Goal: Transaction & Acquisition: Obtain resource

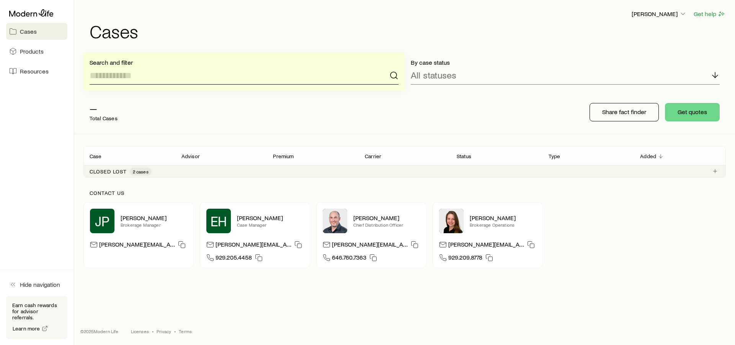
click at [153, 75] on input at bounding box center [244, 75] width 309 height 18
type input "**********"
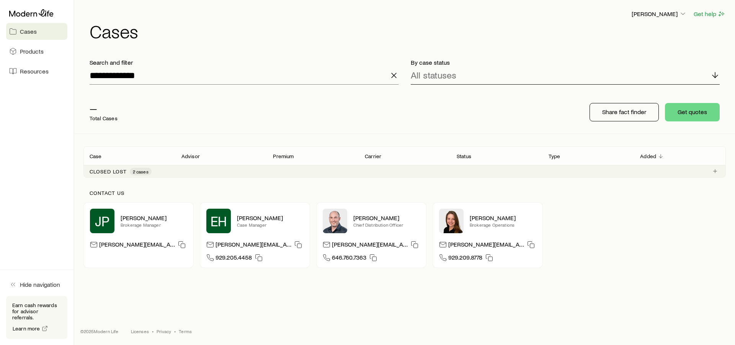
click at [509, 82] on div "All statuses" at bounding box center [565, 75] width 309 height 18
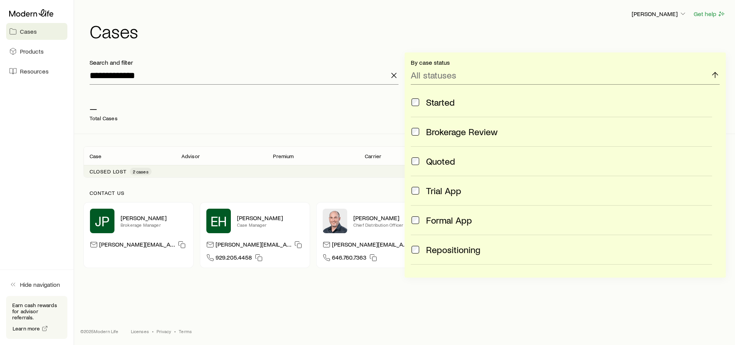
click at [509, 35] on h1 "Cases" at bounding box center [408, 31] width 636 height 18
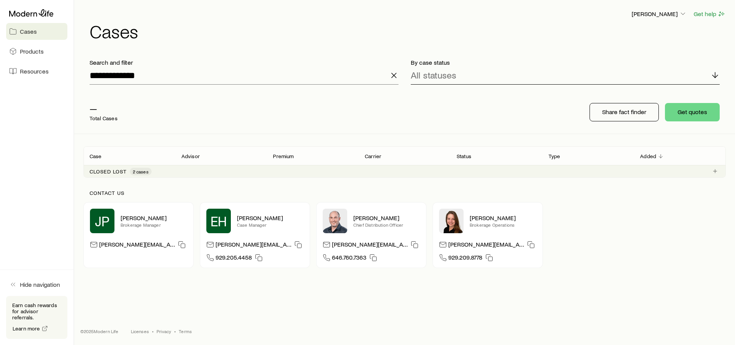
click at [510, 74] on div "All statuses" at bounding box center [565, 75] width 309 height 18
click at [325, 124] on div "— Total Cases" at bounding box center [205, 112] width 245 height 31
click at [335, 97] on div "— Total Cases Share fact finder Get quotes" at bounding box center [404, 112] width 642 height 43
click at [317, 75] on input "**********" at bounding box center [244, 75] width 309 height 18
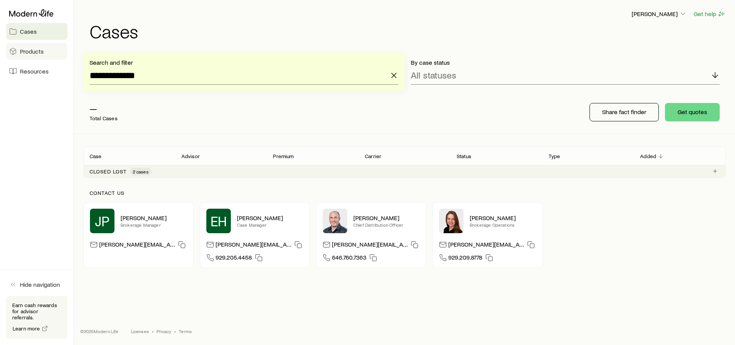
click at [28, 52] on span "Products" at bounding box center [32, 51] width 24 height 8
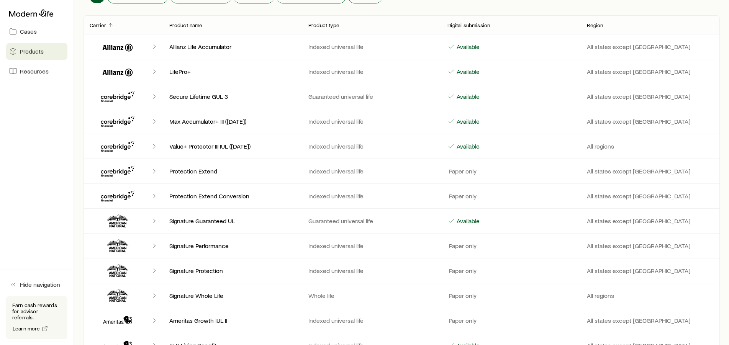
scroll to position [78, 0]
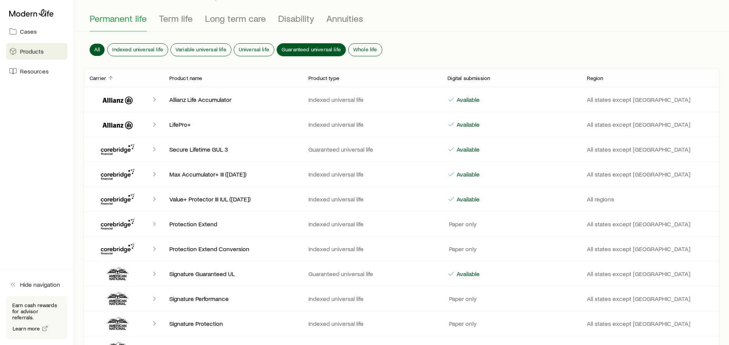
click at [308, 46] on span "Guaranteed universal life" at bounding box center [310, 49] width 59 height 6
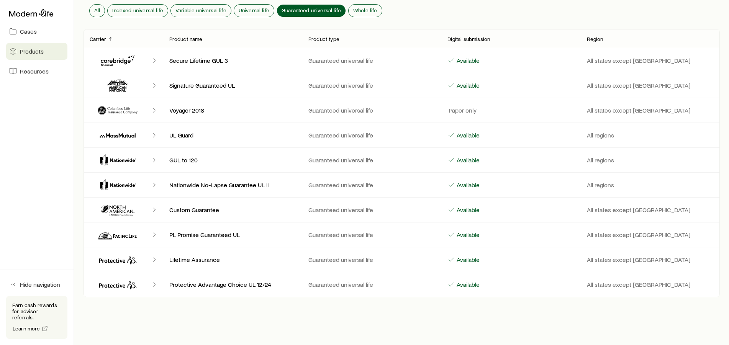
scroll to position [134, 0]
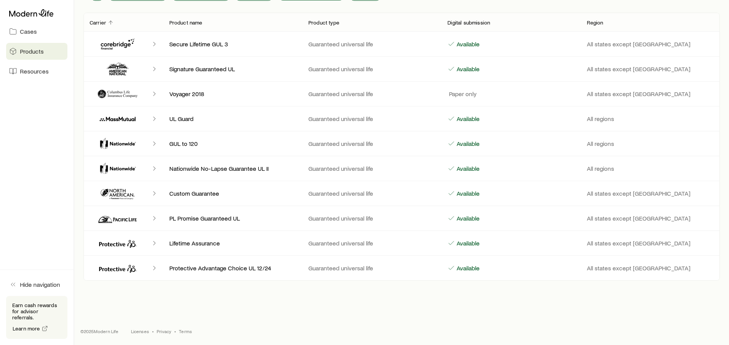
click at [154, 168] on icon "Client cases" at bounding box center [154, 169] width 8 height 8
click at [155, 168] on polyline "Client cases" at bounding box center [154, 169] width 2 height 4
click at [181, 169] on p "Nationwide No-Lapse Guarantee UL II" at bounding box center [232, 169] width 127 height 8
click at [126, 145] on icon "Client cases" at bounding box center [118, 143] width 46 height 18
click at [125, 142] on icon "Client cases" at bounding box center [118, 143] width 46 height 18
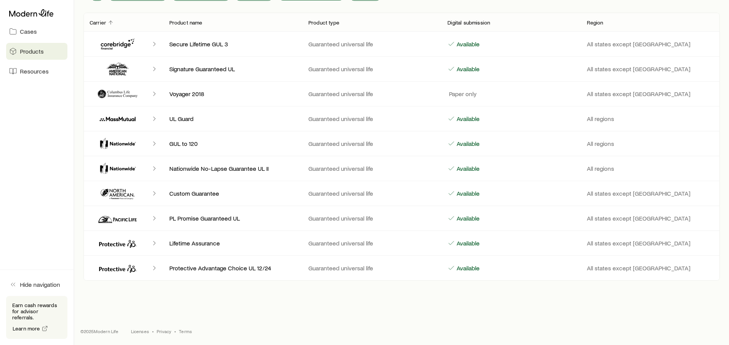
click at [188, 142] on p "GUL to 120" at bounding box center [232, 144] width 127 height 8
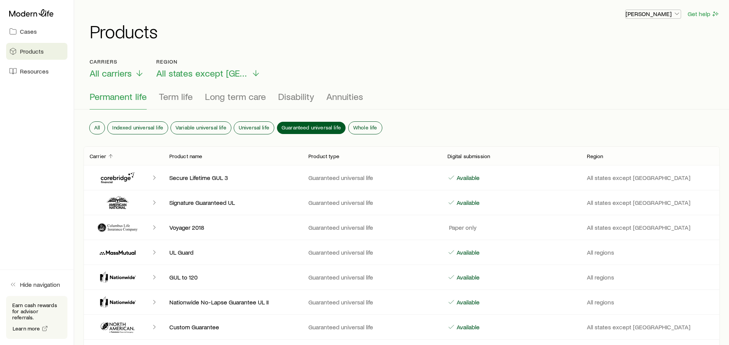
click at [677, 13] on icon "button" at bounding box center [677, 14] width 8 height 8
click at [506, 36] on h1 "Products" at bounding box center [405, 31] width 630 height 18
click at [33, 13] on icon at bounding box center [31, 12] width 44 height 7
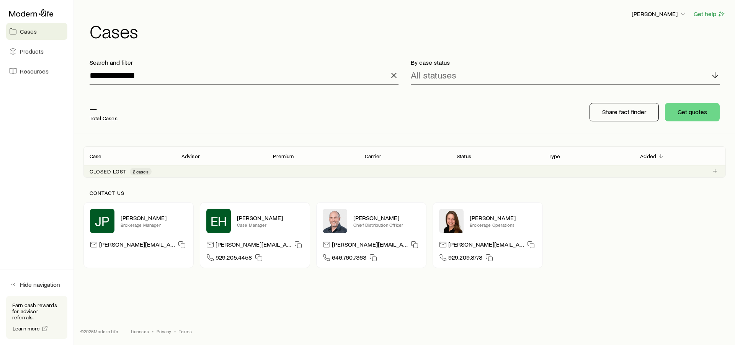
click at [33, 13] on icon at bounding box center [31, 12] width 44 height 7
click at [715, 77] on polyline at bounding box center [715, 76] width 5 height 3
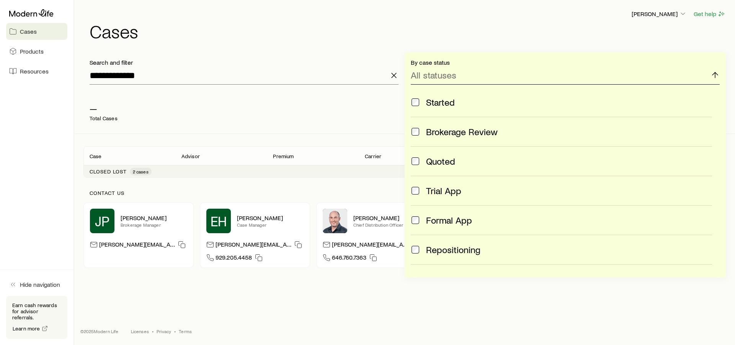
click at [715, 77] on icon at bounding box center [715, 74] width 9 height 9
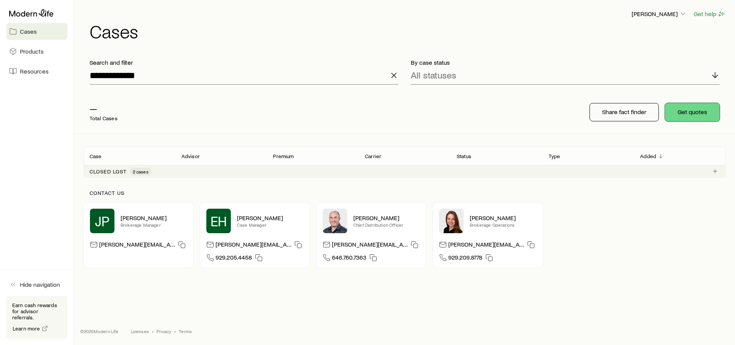
click at [688, 114] on button "Get quotes" at bounding box center [692, 112] width 55 height 18
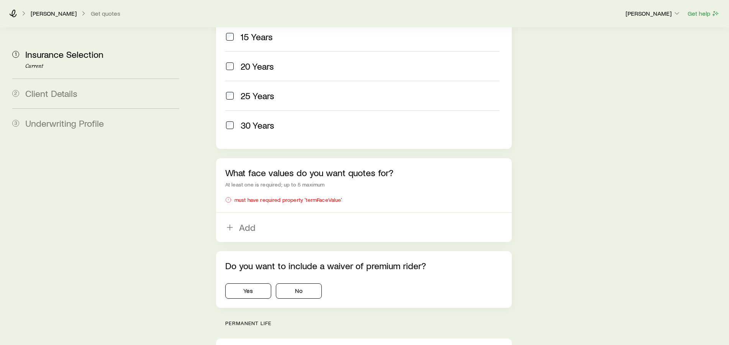
scroll to position [430, 0]
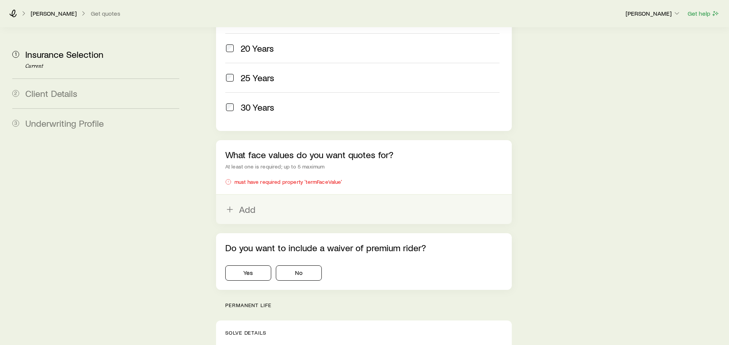
click at [255, 195] on button "Add" at bounding box center [364, 209] width 296 height 29
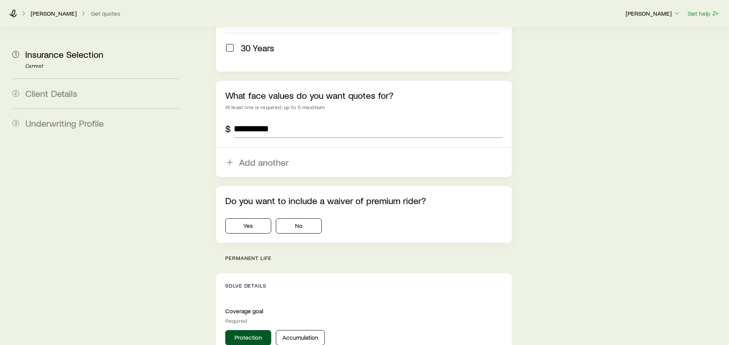
scroll to position [508, 0]
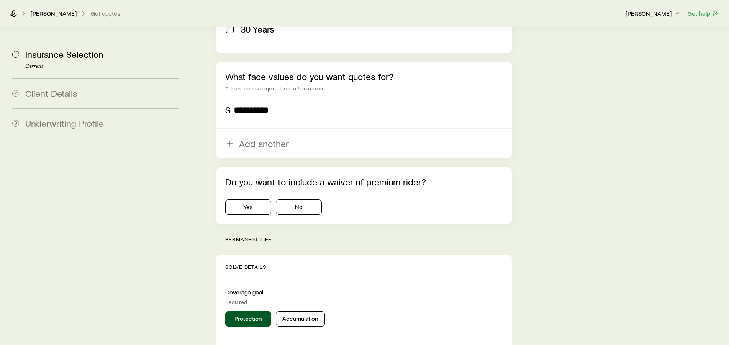
type input "**********"
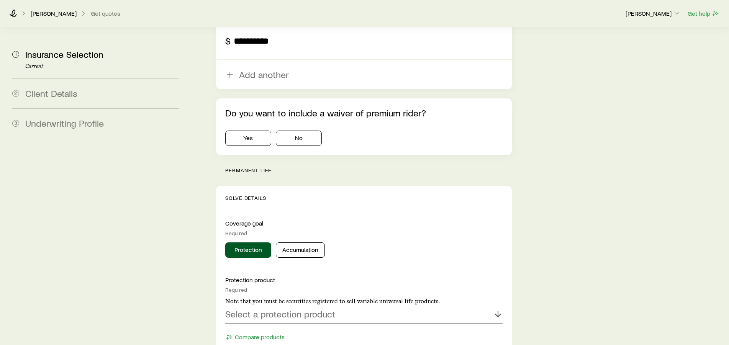
scroll to position [586, 0]
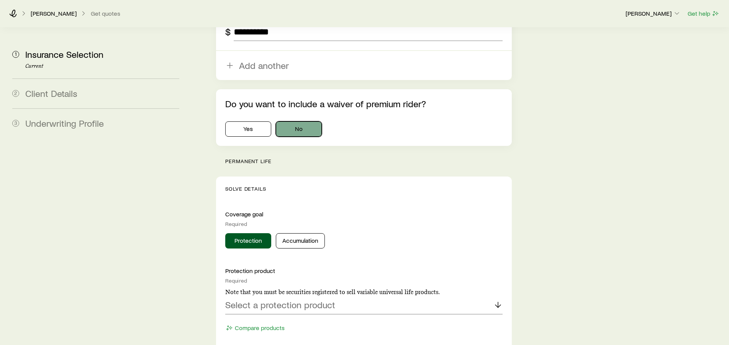
click at [303, 121] on button "No" at bounding box center [299, 128] width 46 height 15
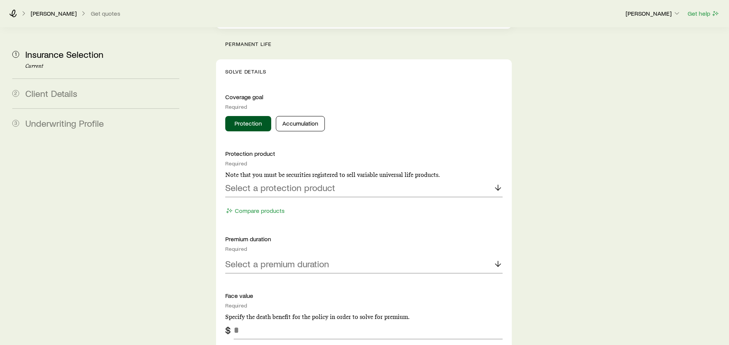
scroll to position [742, 0]
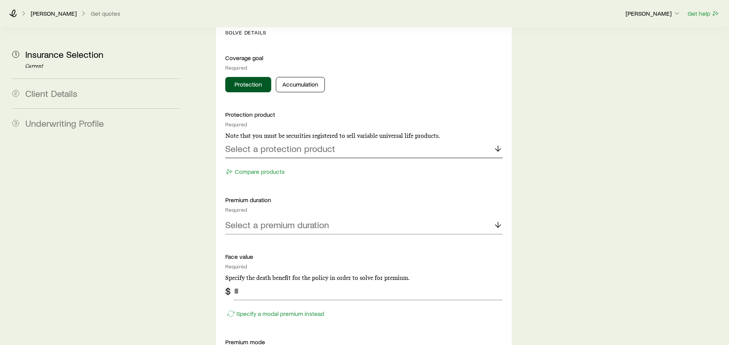
click at [498, 146] on line at bounding box center [498, 148] width 0 height 5
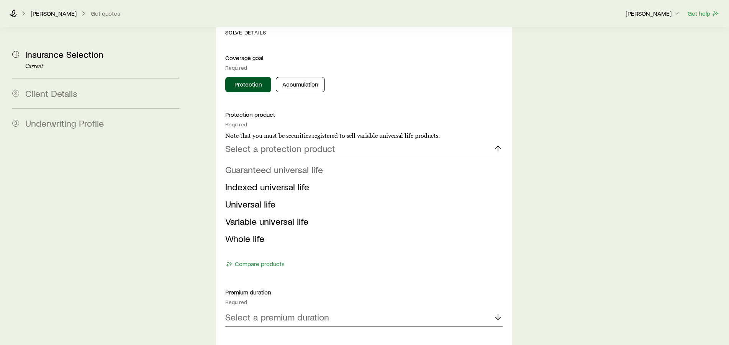
click at [311, 164] on span "Guaranteed universal life" at bounding box center [274, 169] width 98 height 11
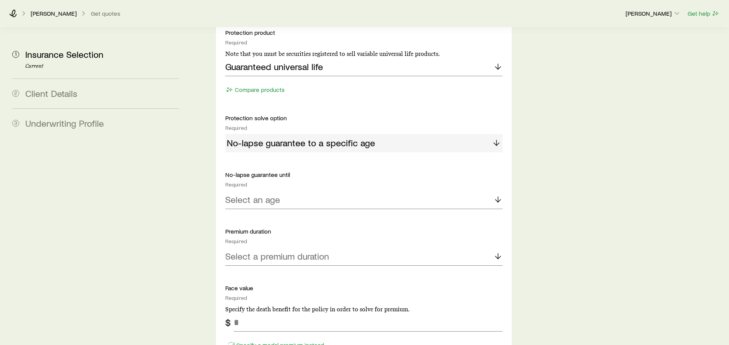
scroll to position [859, 0]
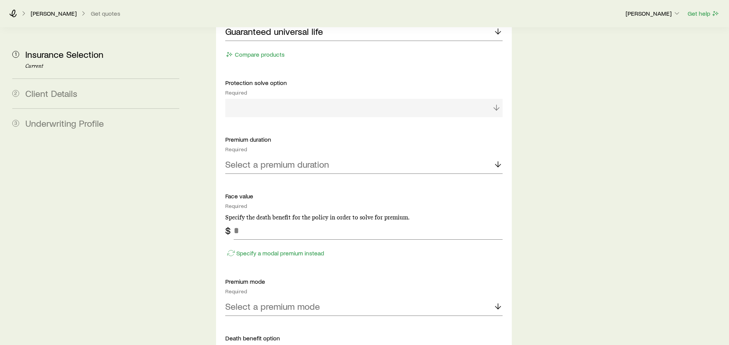
click at [399, 99] on div at bounding box center [364, 108] width 278 height 18
click at [494, 99] on div at bounding box center [364, 108] width 278 height 18
click at [496, 99] on div at bounding box center [364, 108] width 278 height 18
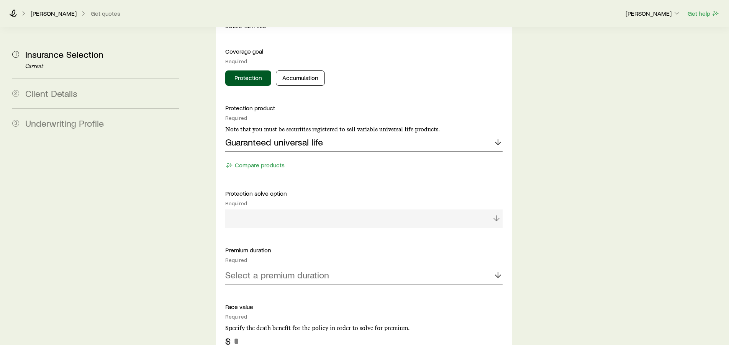
scroll to position [703, 0]
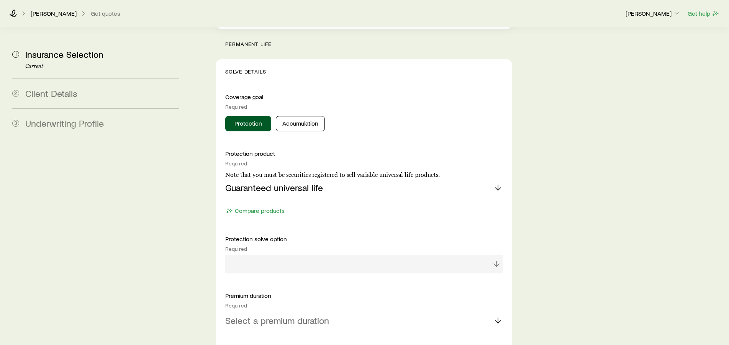
click at [497, 183] on icon at bounding box center [497, 187] width 9 height 9
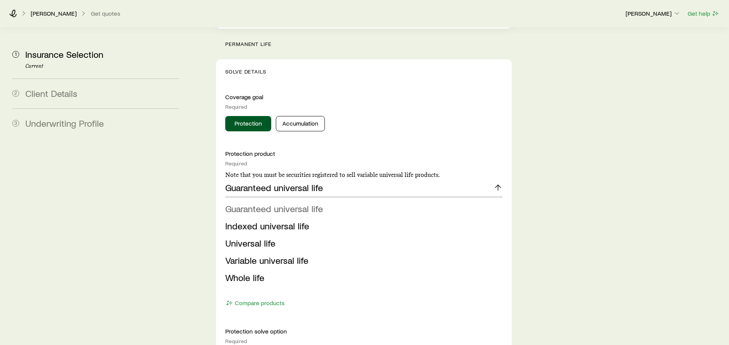
click at [307, 203] on span "Guaranteed universal life" at bounding box center [274, 208] width 98 height 11
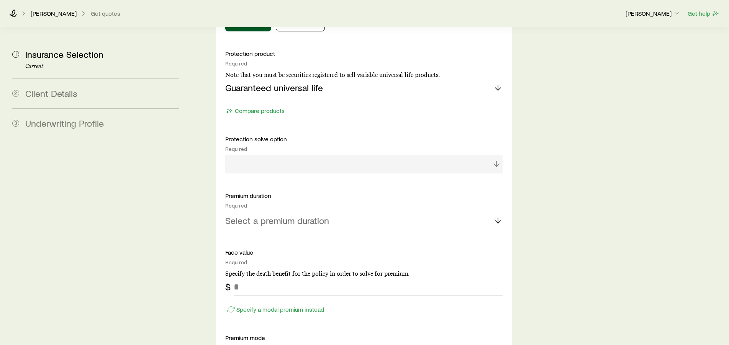
scroll to position [820, 0]
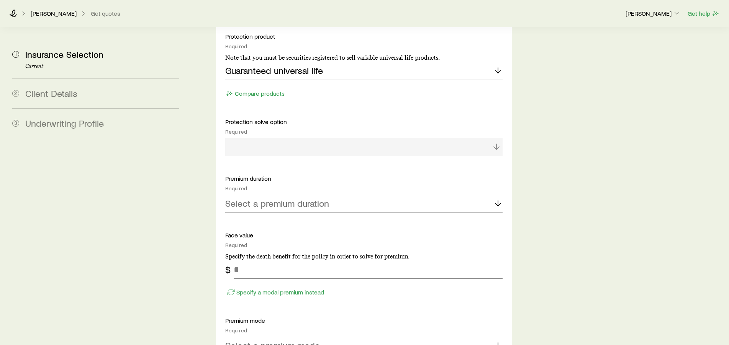
click at [495, 138] on div at bounding box center [364, 147] width 278 height 18
click at [497, 199] on icon at bounding box center [497, 203] width 9 height 9
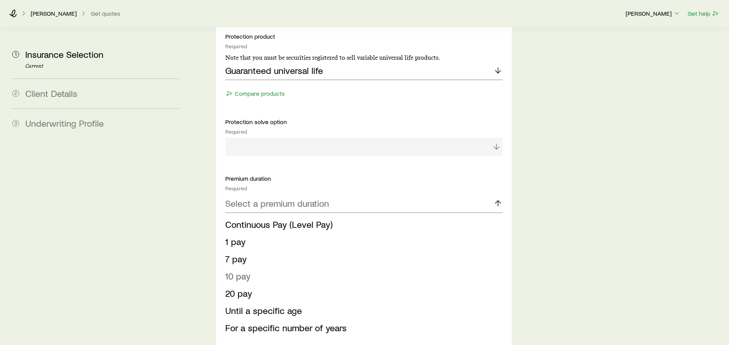
click at [277, 268] on li "10 pay" at bounding box center [361, 276] width 273 height 17
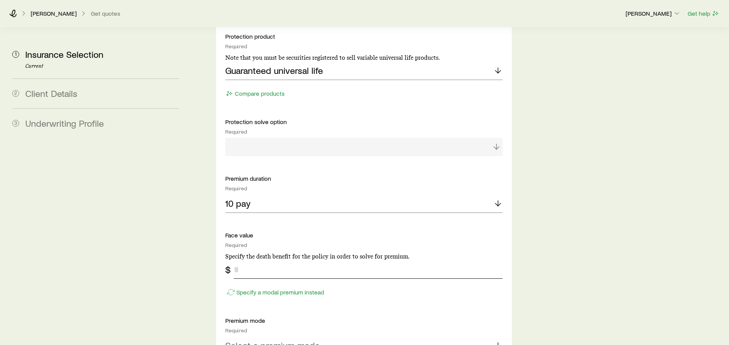
click at [281, 260] on input "tel" at bounding box center [368, 269] width 269 height 18
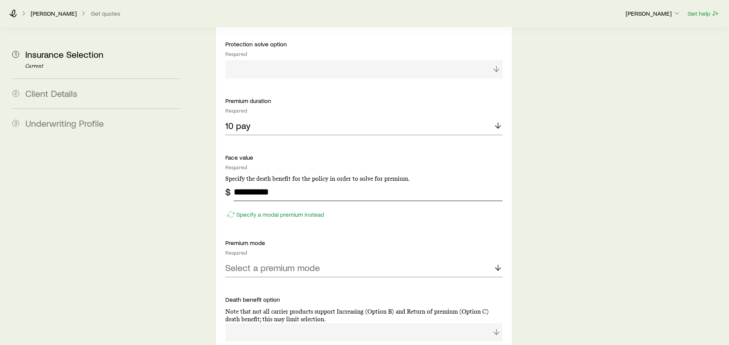
scroll to position [937, 0]
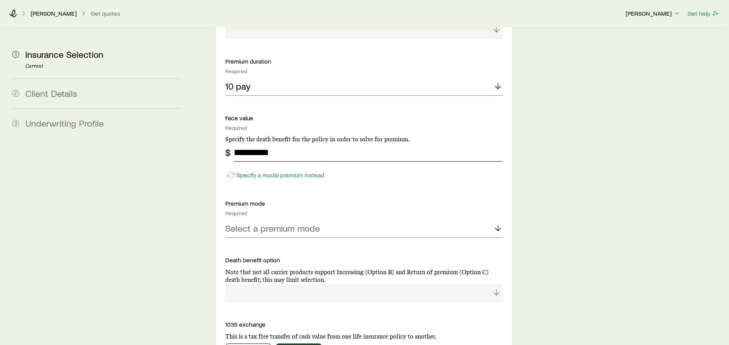
type input "**********"
click at [318, 223] on p "Select a premium mode" at bounding box center [272, 228] width 95 height 11
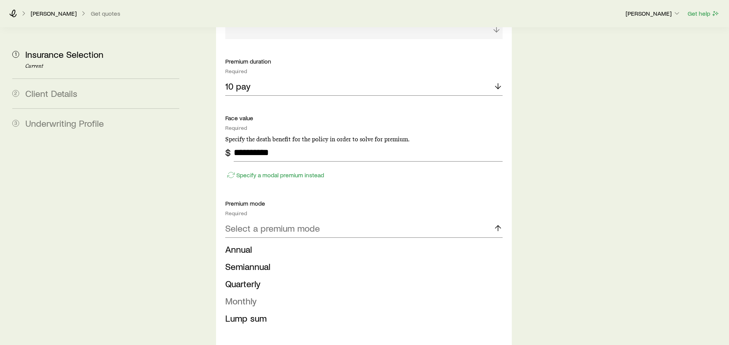
click at [235, 295] on span "Monthly" at bounding box center [240, 300] width 31 height 11
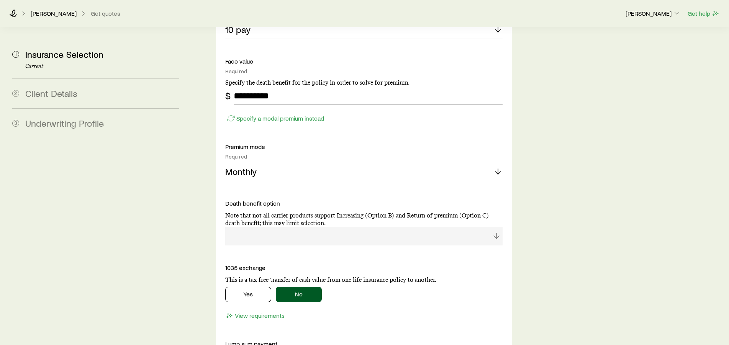
scroll to position [1015, 0]
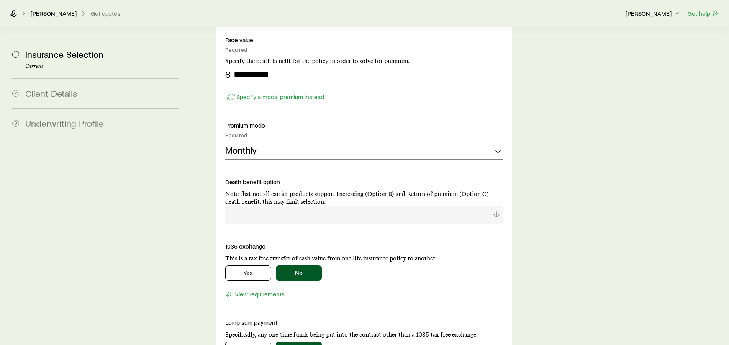
click at [498, 206] on div at bounding box center [364, 215] width 278 height 18
click at [496, 206] on div at bounding box center [364, 215] width 278 height 18
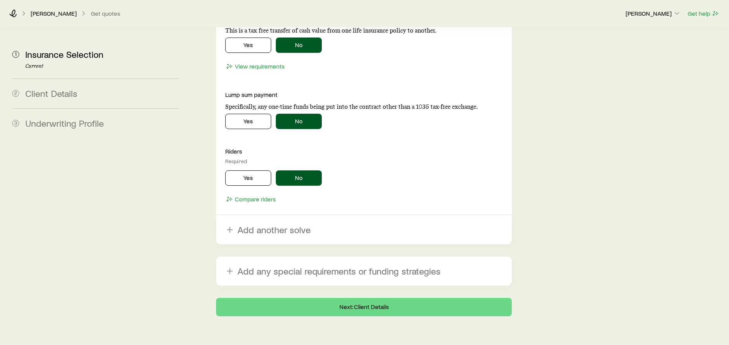
scroll to position [1244, 0]
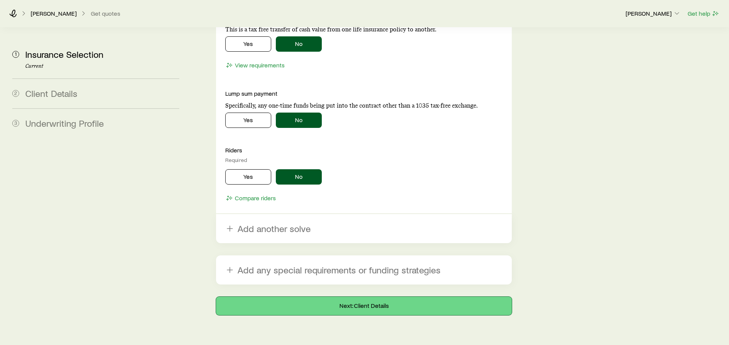
click at [368, 297] on button "Next: Client Details" at bounding box center [364, 306] width 296 height 18
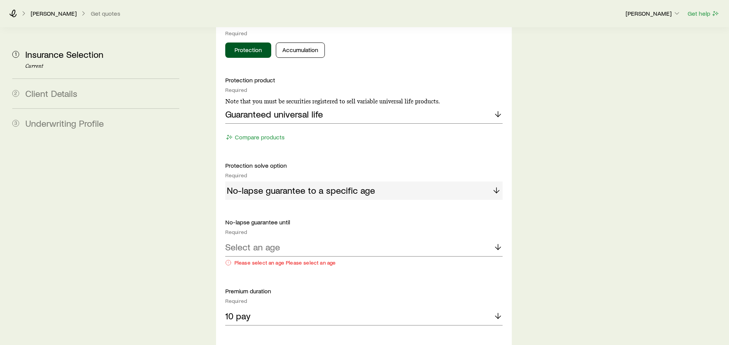
scroll to position [820, 0]
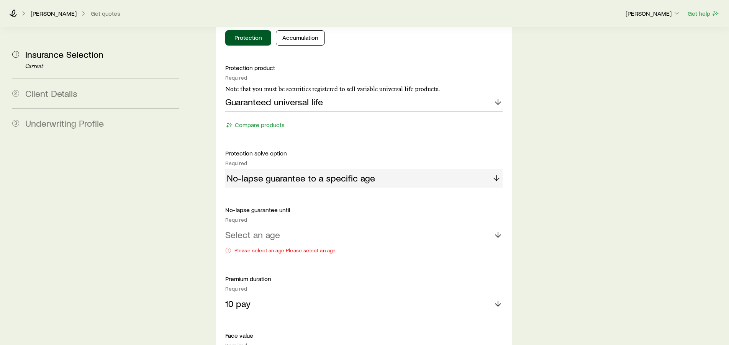
click at [497, 169] on div "No-lapse guarantee to a specific age" at bounding box center [364, 178] width 278 height 18
click at [496, 169] on div "No-lapse guarantee to a specific age" at bounding box center [364, 178] width 278 height 18
click at [499, 235] on polyline at bounding box center [497, 236] width 5 height 3
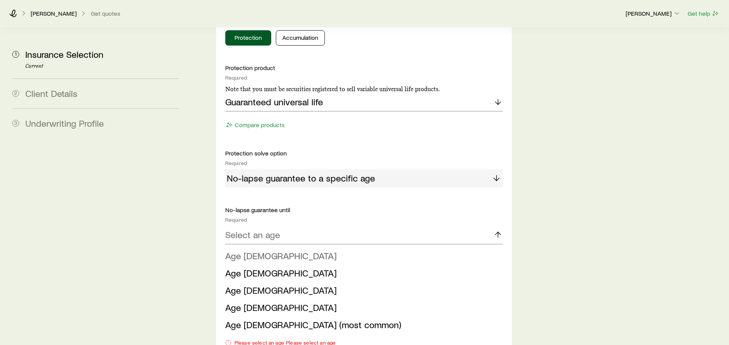
click at [242, 250] on span "Age 85" at bounding box center [280, 255] width 111 height 11
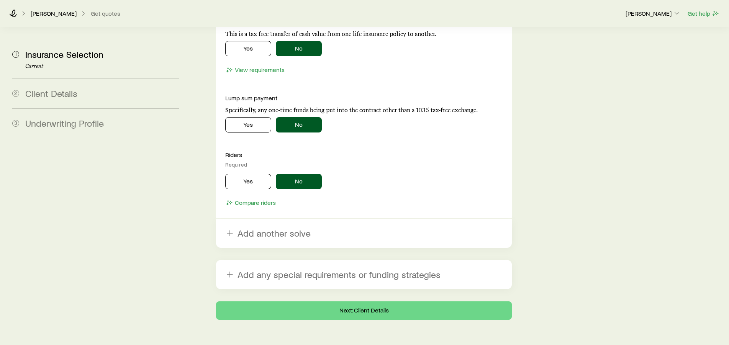
scroll to position [1332, 0]
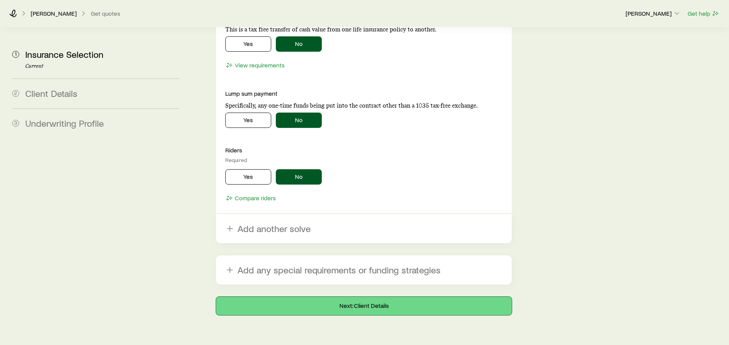
click at [358, 297] on button "Next: Client Details" at bounding box center [364, 306] width 296 height 18
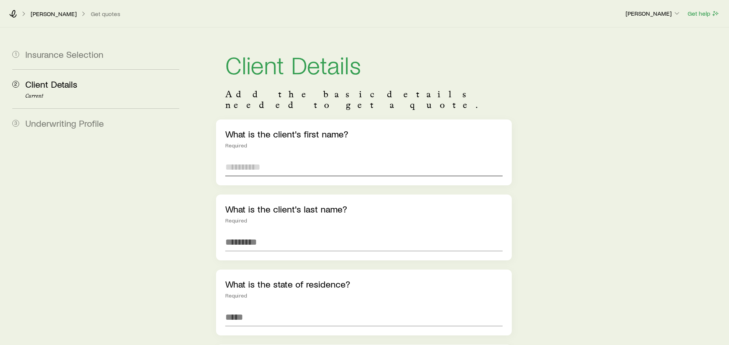
click at [301, 161] on input "text" at bounding box center [364, 167] width 278 height 18
type input "****"
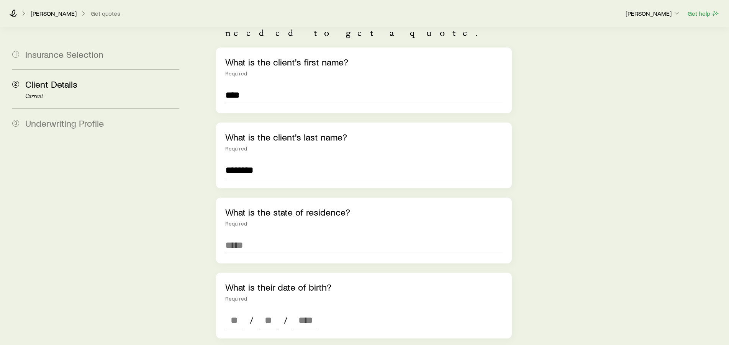
scroll to position [78, 0]
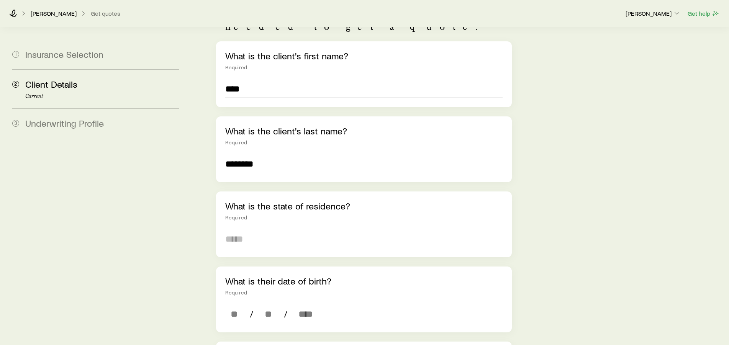
type input "********"
click at [283, 231] on input at bounding box center [364, 239] width 278 height 18
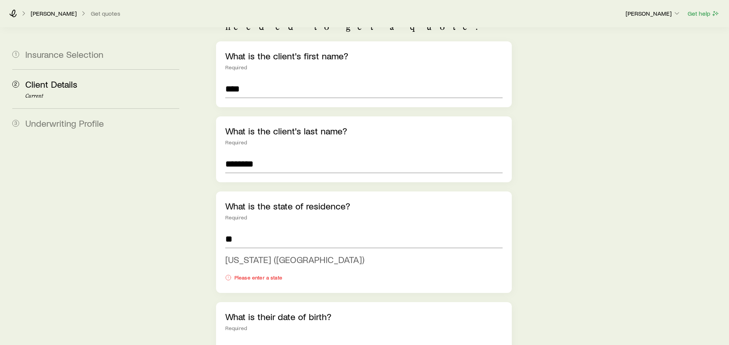
click at [250, 254] on span "Montana (MT)" at bounding box center [294, 259] width 139 height 11
type input "**********"
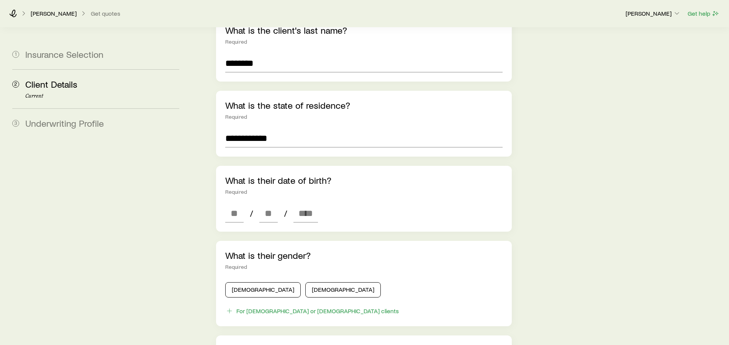
scroll to position [195, 0]
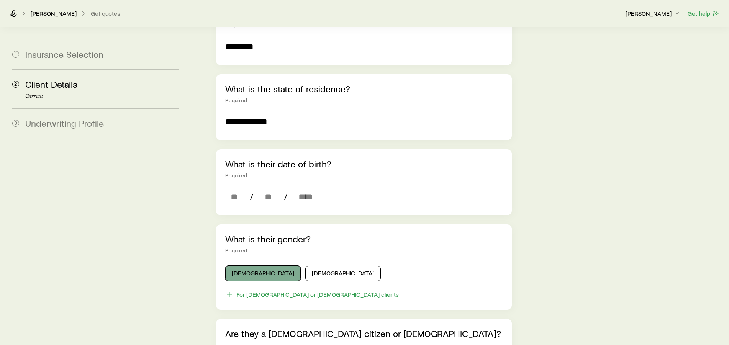
click at [245, 266] on button "Male" at bounding box center [262, 273] width 75 height 15
click at [235, 189] on input at bounding box center [234, 197] width 18 height 18
type input "**"
type input "****"
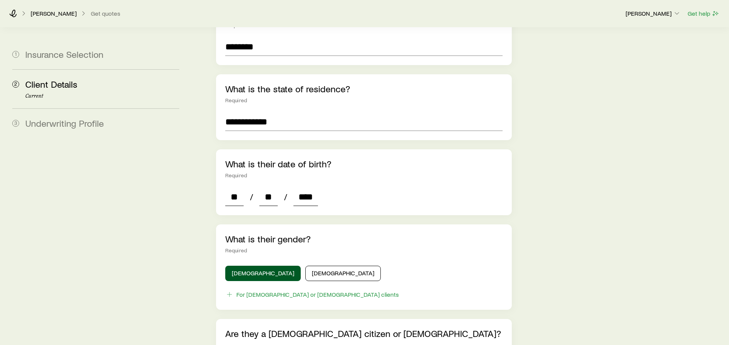
type input "*"
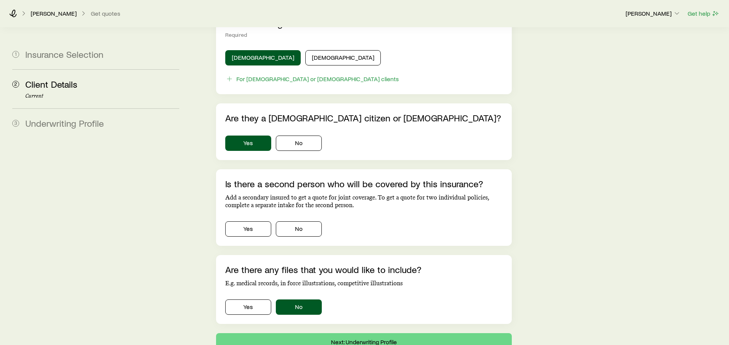
scroll to position [430, 0]
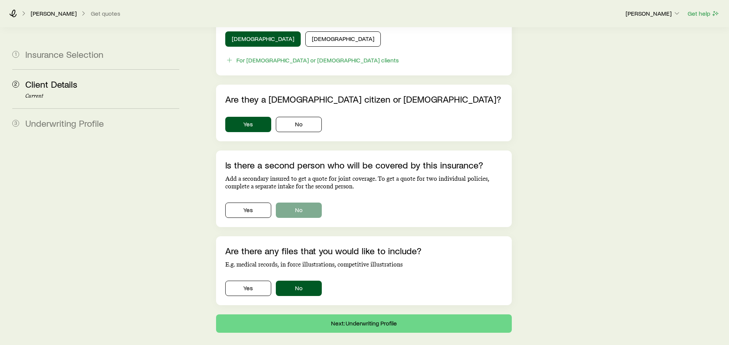
type input "****"
click at [294, 203] on button "No" at bounding box center [299, 210] width 46 height 15
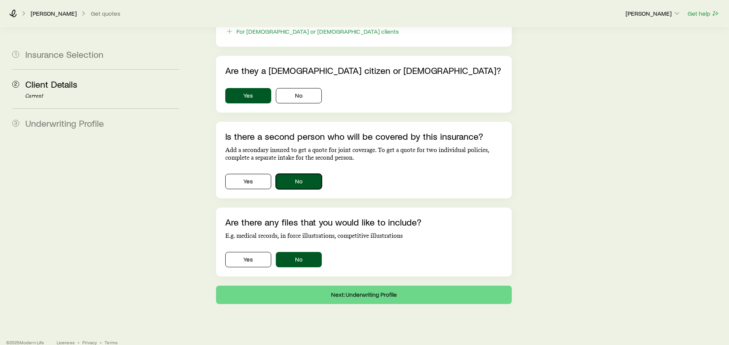
scroll to position [459, 0]
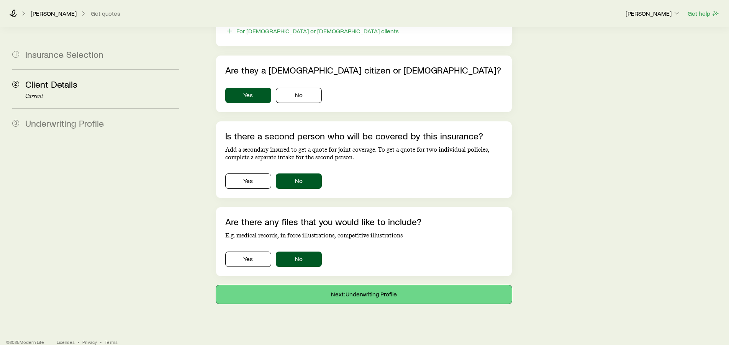
click at [354, 285] on button "Next: Underwriting Profile" at bounding box center [364, 294] width 296 height 18
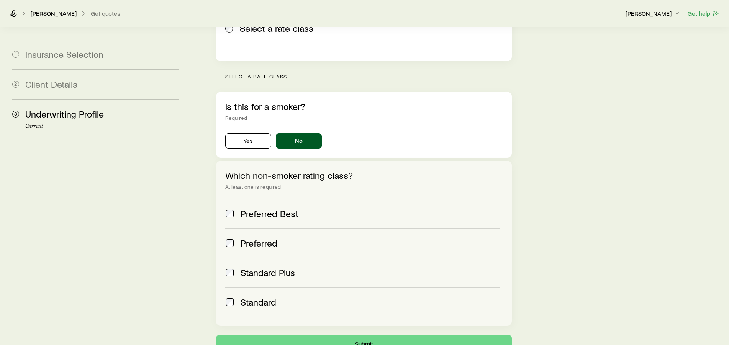
scroll to position [195, 0]
click at [244, 267] on span "Standard Plus" at bounding box center [267, 272] width 54 height 11
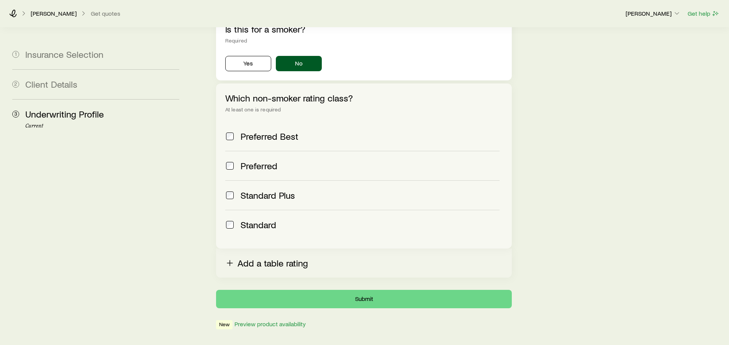
scroll to position [273, 0]
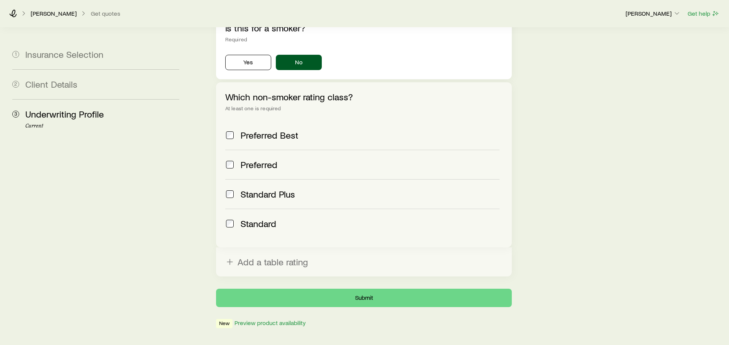
click at [250, 218] on span "Standard" at bounding box center [258, 223] width 36 height 11
click at [271, 247] on button "Add a table rating" at bounding box center [364, 261] width 296 height 29
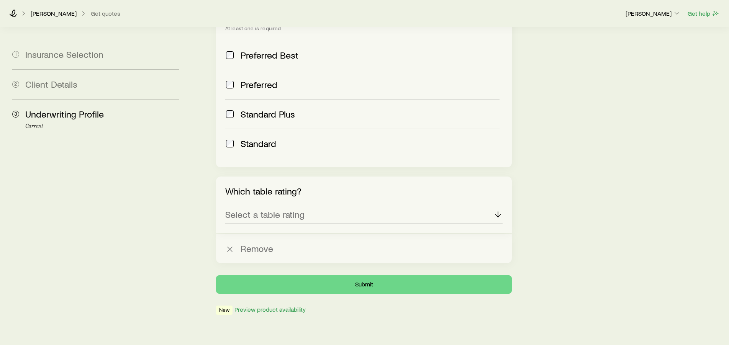
scroll to position [354, 0]
click at [497, 209] on icon at bounding box center [497, 213] width 9 height 9
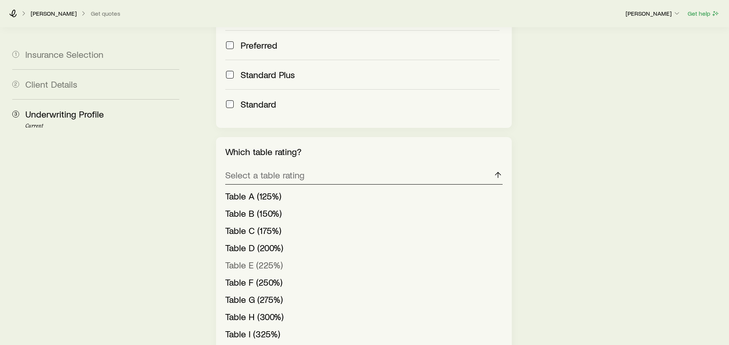
scroll to position [510, 0]
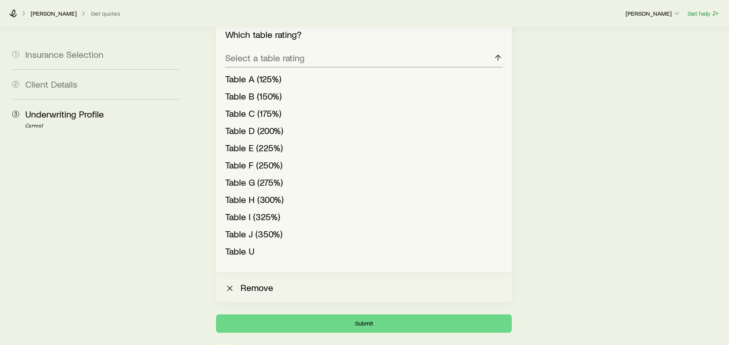
click at [232, 286] on line "button" at bounding box center [229, 288] width 5 height 5
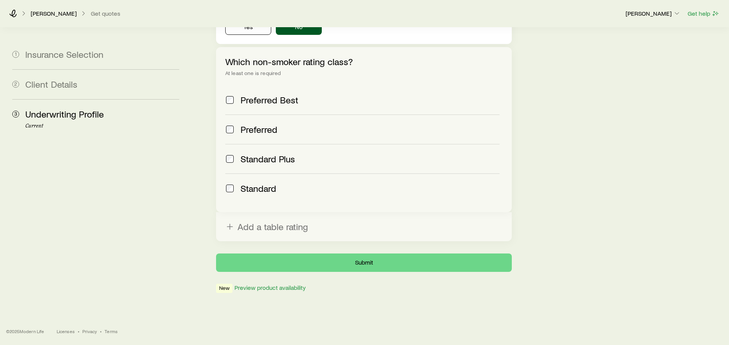
scroll to position [287, 0]
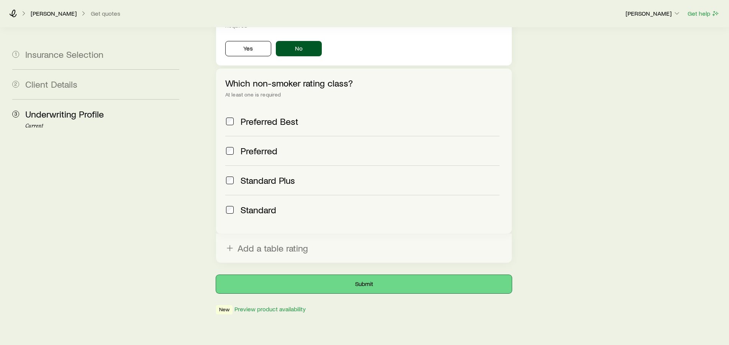
click at [358, 275] on button "Submit" at bounding box center [364, 284] width 296 height 18
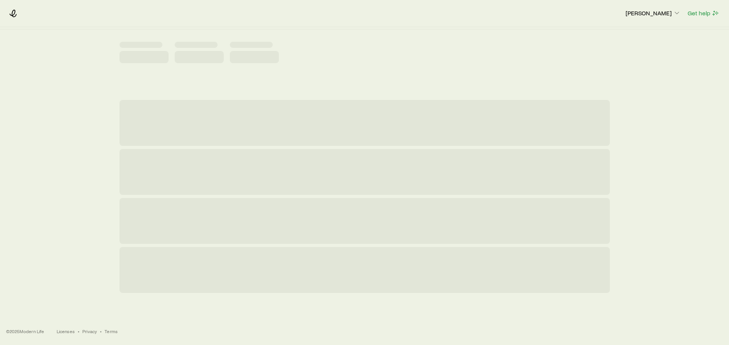
scroll to position [0, 0]
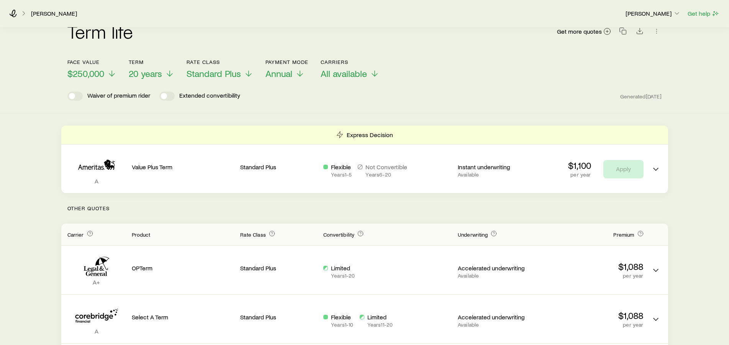
scroll to position [63, 0]
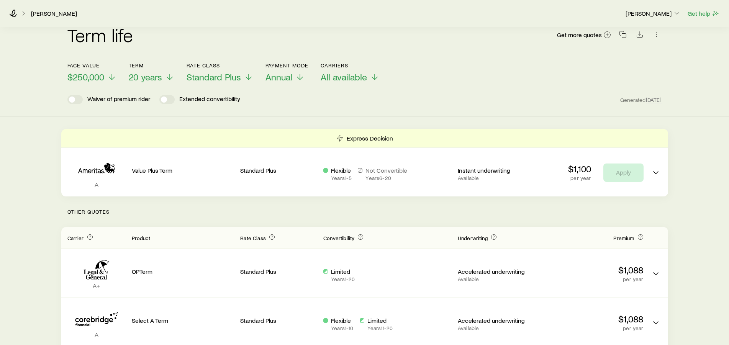
click at [722, 230] on div "Term life $250,000+ face value 20 year term Permanent life (Protection) $250,00…" at bounding box center [364, 327] width 729 height 725
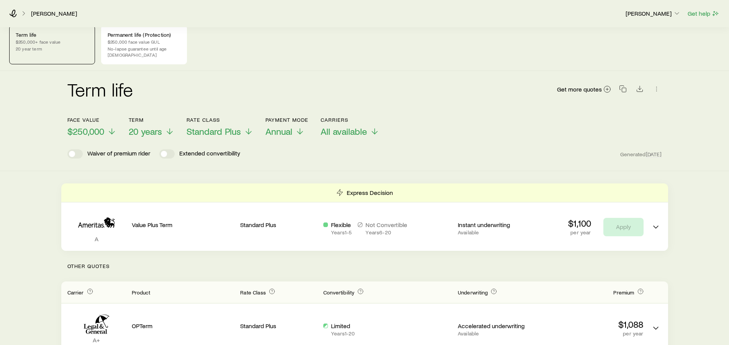
scroll to position [0, 0]
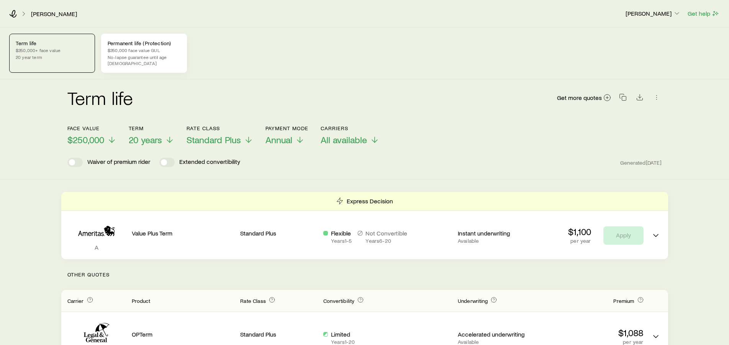
click at [137, 48] on p "$250,000 face value GUL" at bounding box center [144, 50] width 73 height 6
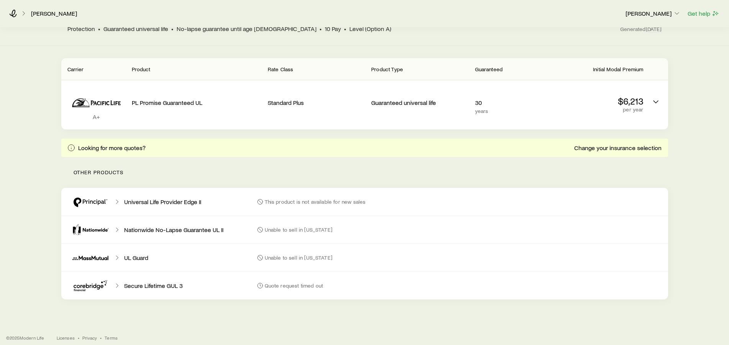
scroll to position [134, 0]
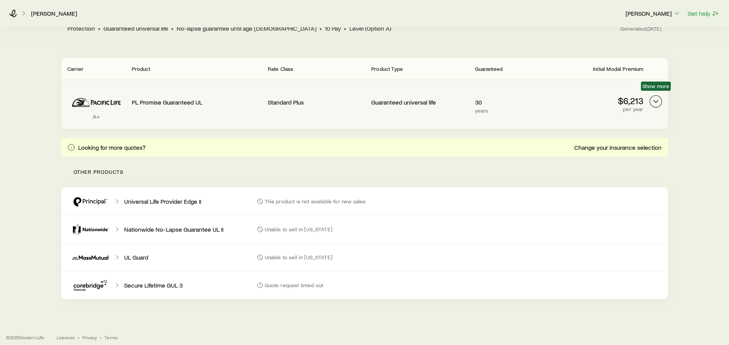
click at [654, 100] on polyline "Permanent quotes" at bounding box center [655, 101] width 5 height 2
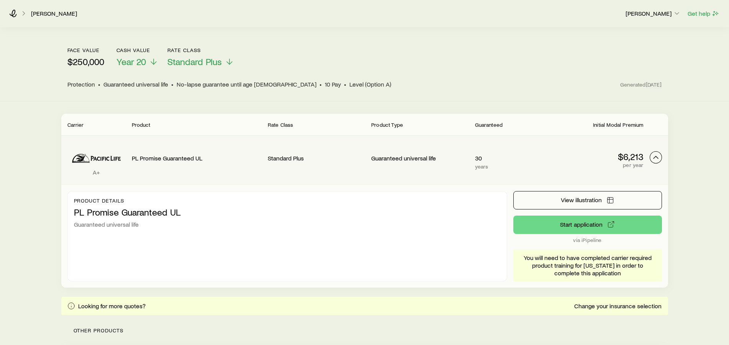
scroll to position [95, 0]
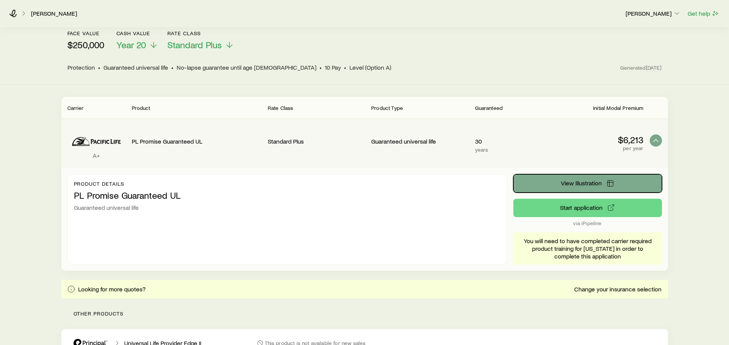
click at [599, 180] on span "View illustration" at bounding box center [581, 183] width 41 height 6
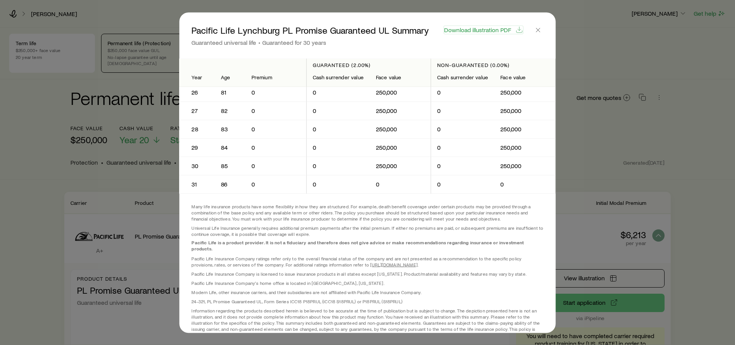
scroll to position [448, 0]
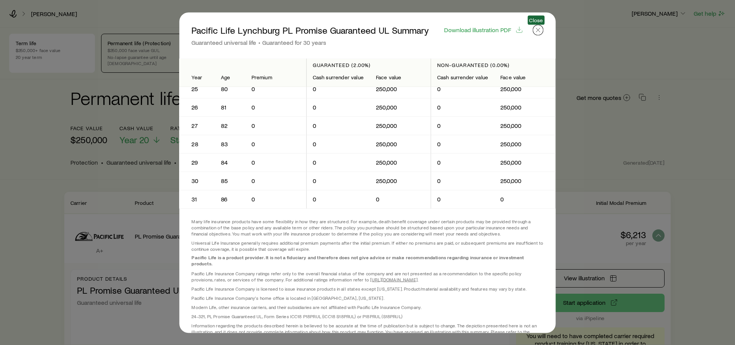
click at [534, 31] on icon "button" at bounding box center [538, 30] width 8 height 8
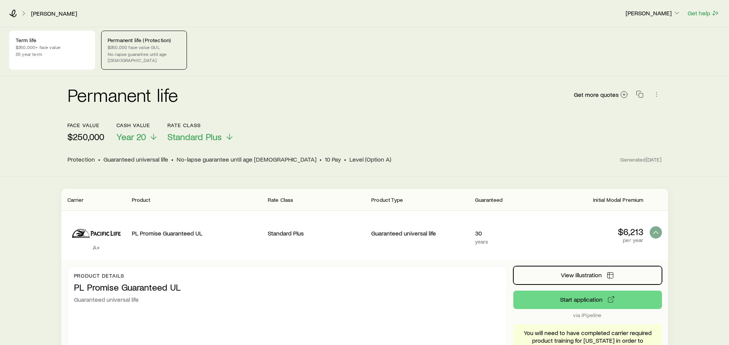
scroll to position [0, 0]
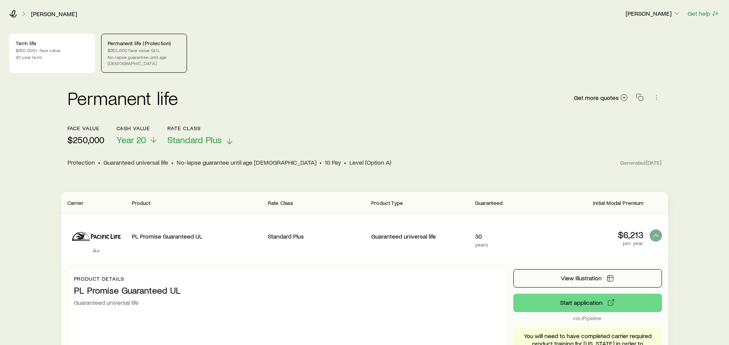
click at [226, 137] on icon at bounding box center [229, 141] width 9 height 9
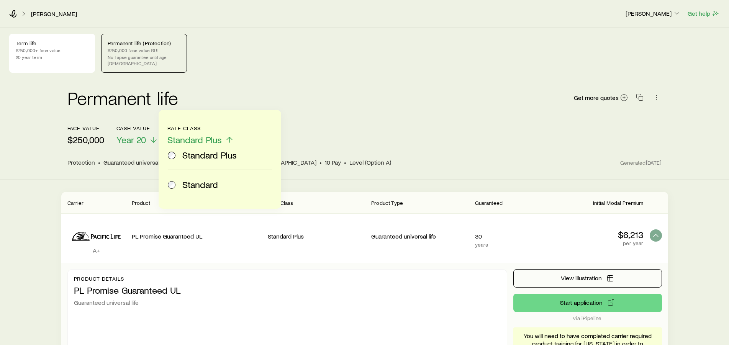
click at [208, 190] on span "Standard" at bounding box center [200, 184] width 36 height 11
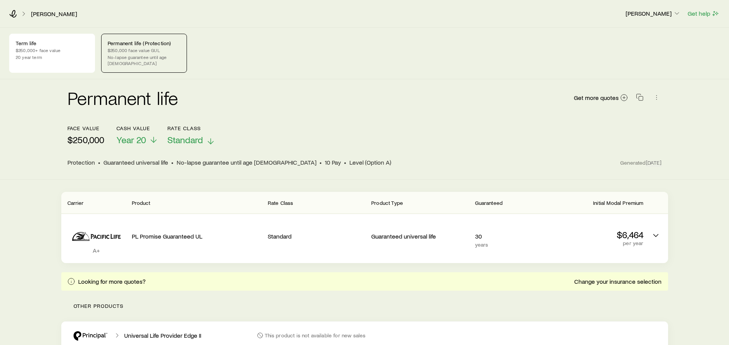
click at [210, 137] on icon at bounding box center [210, 141] width 9 height 9
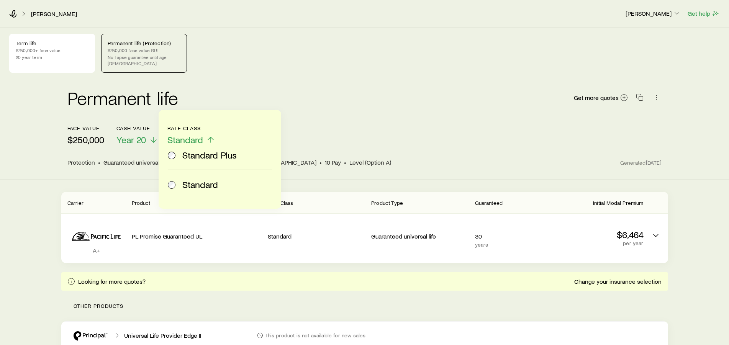
click at [205, 154] on span "Standard Plus" at bounding box center [209, 155] width 54 height 11
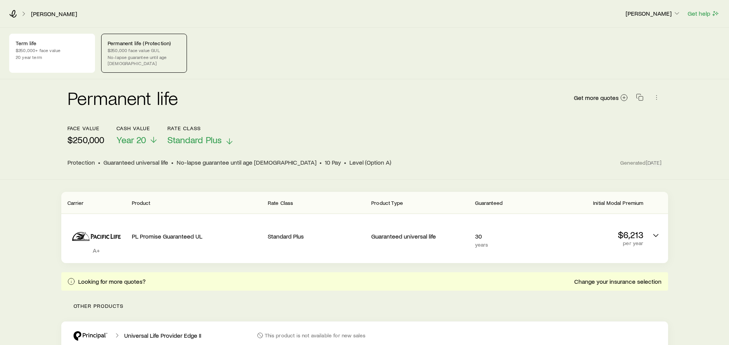
click at [221, 135] on span "Standard Plus" at bounding box center [194, 139] width 54 height 11
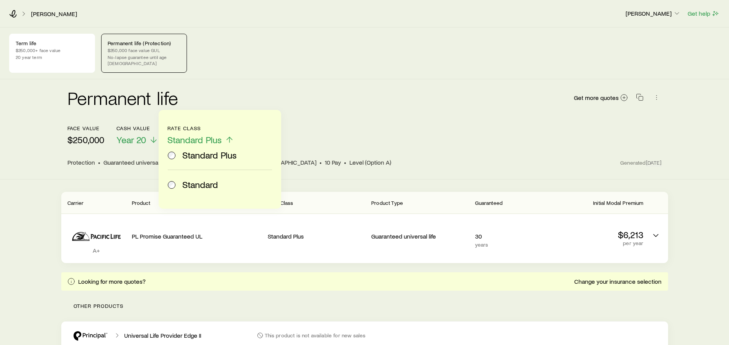
click at [211, 183] on span "Standard" at bounding box center [200, 184] width 36 height 11
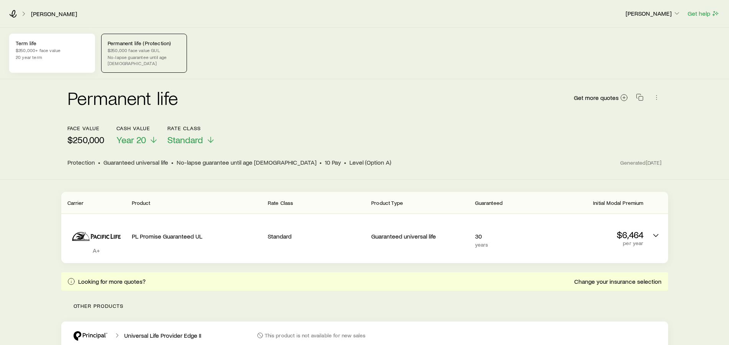
click at [53, 52] on p "$250,000+ face value" at bounding box center [52, 50] width 73 height 6
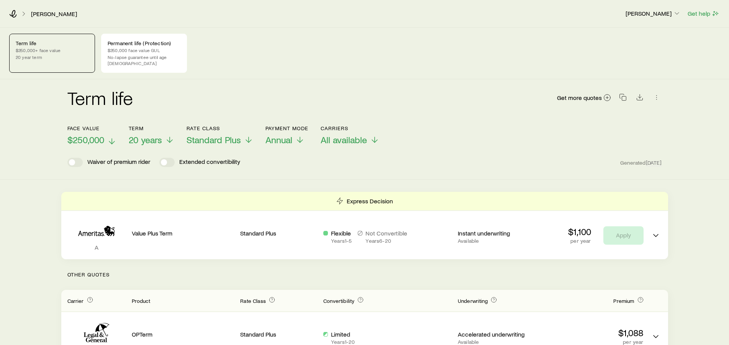
click at [113, 137] on icon at bounding box center [111, 141] width 9 height 9
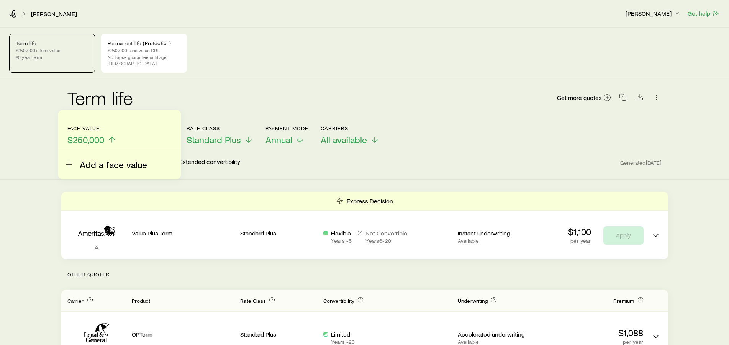
click at [101, 167] on span "Add a face value" at bounding box center [113, 164] width 67 height 11
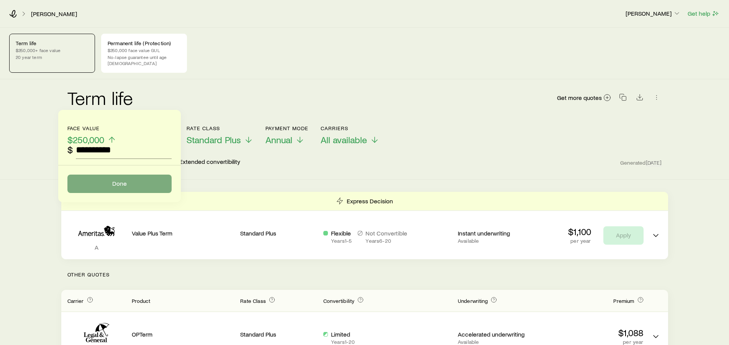
type input "**********"
click at [141, 183] on button "Done" at bounding box center [119, 184] width 104 height 18
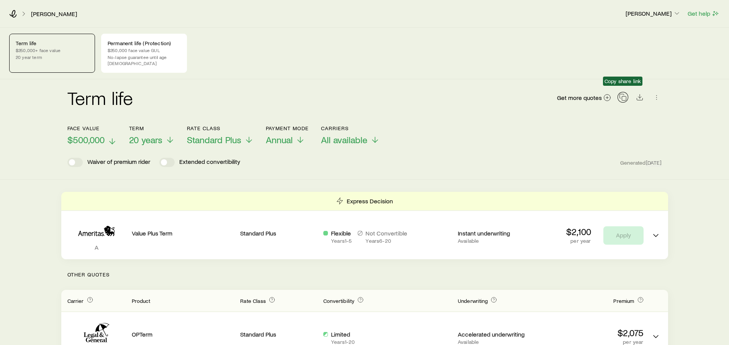
click at [621, 93] on icon "button" at bounding box center [623, 97] width 8 height 8
